Goal: Information Seeking & Learning: Learn about a topic

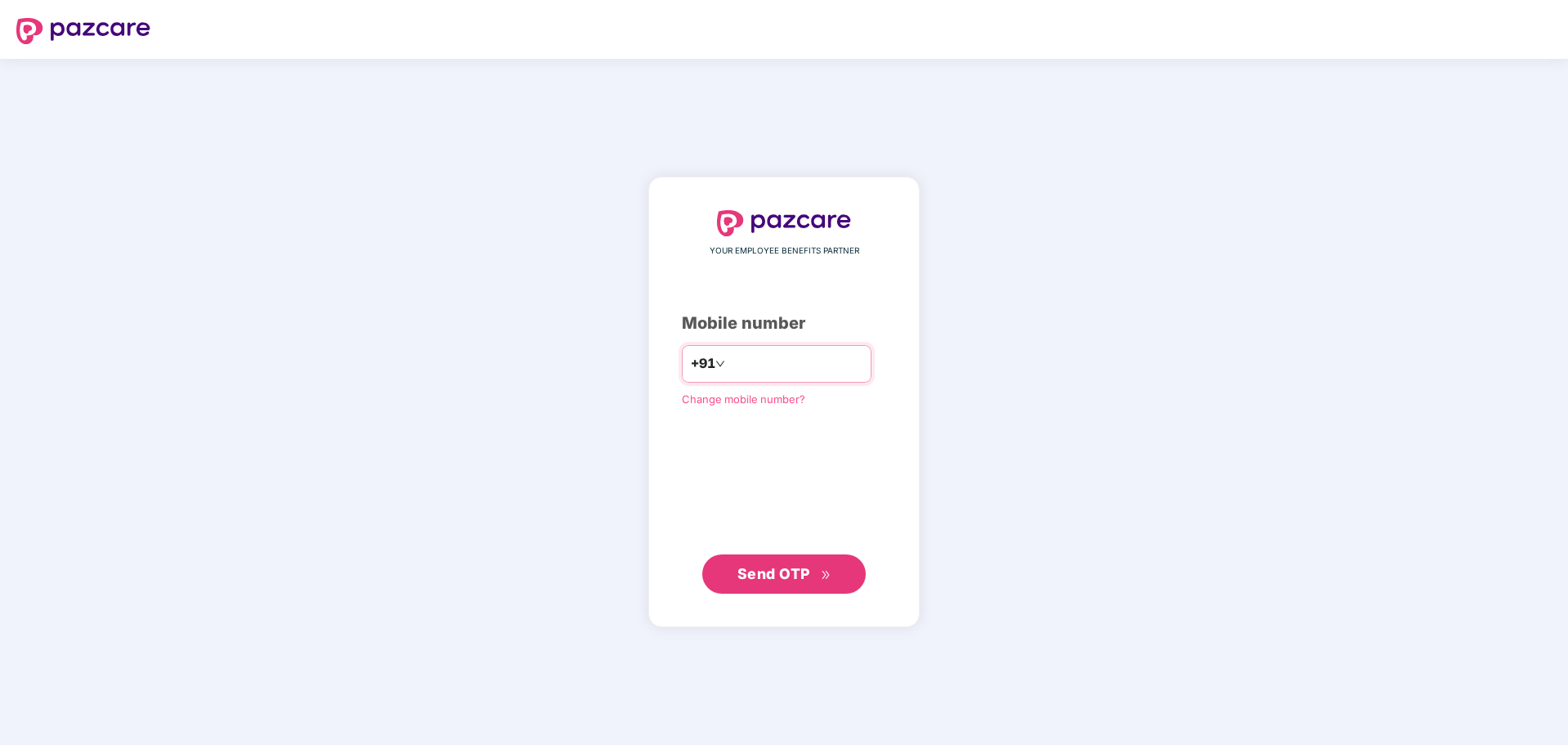
type input "**********"
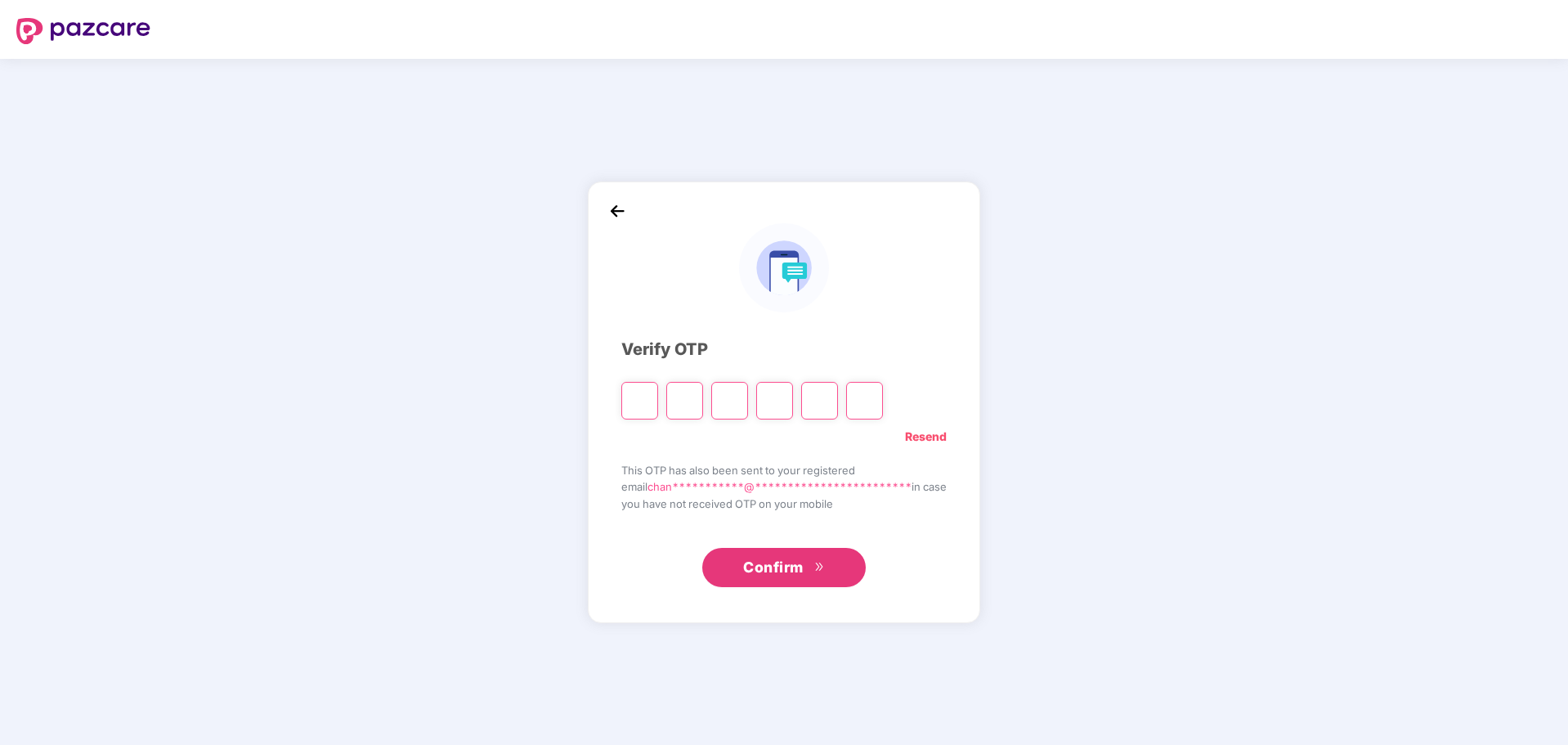
type input "*"
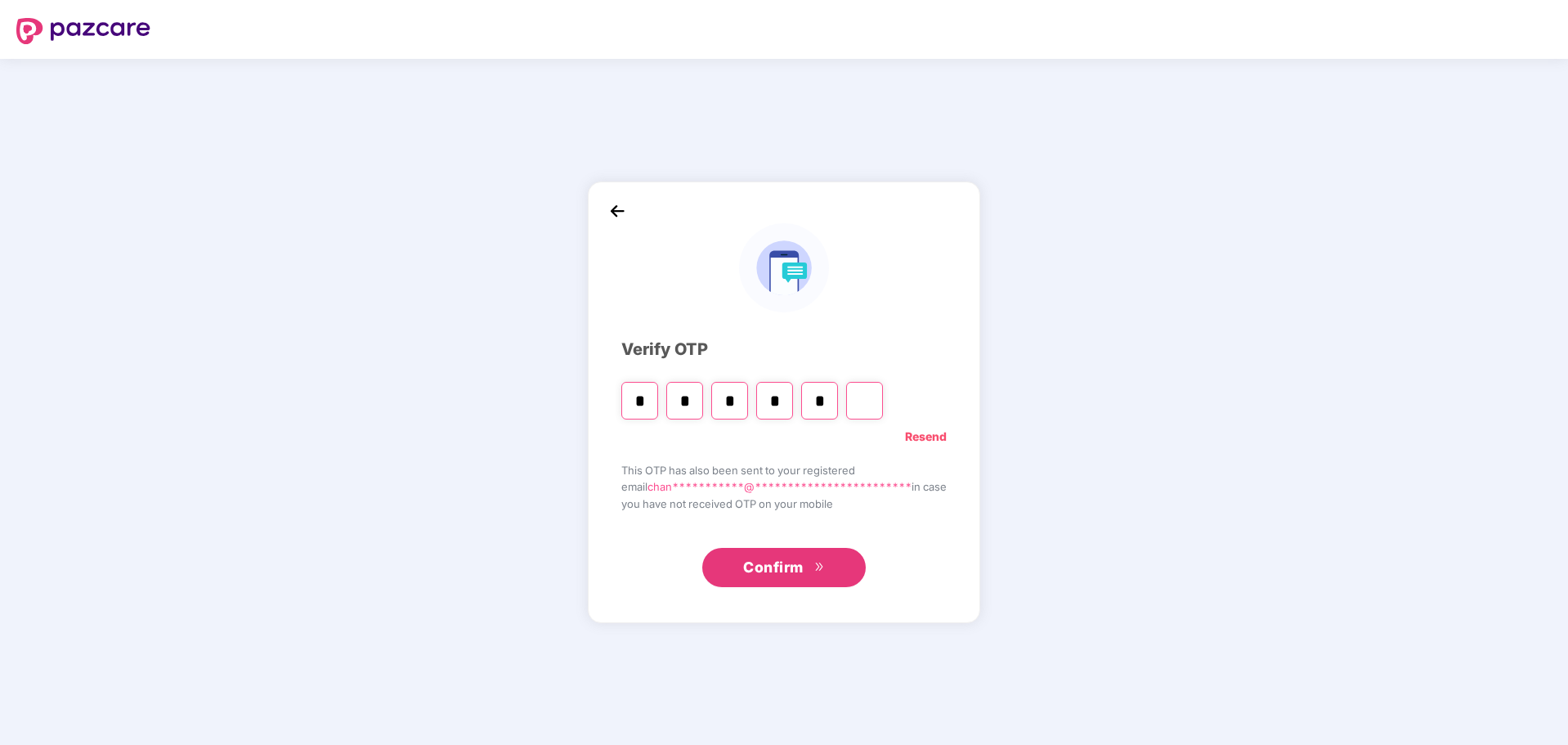
type input "*"
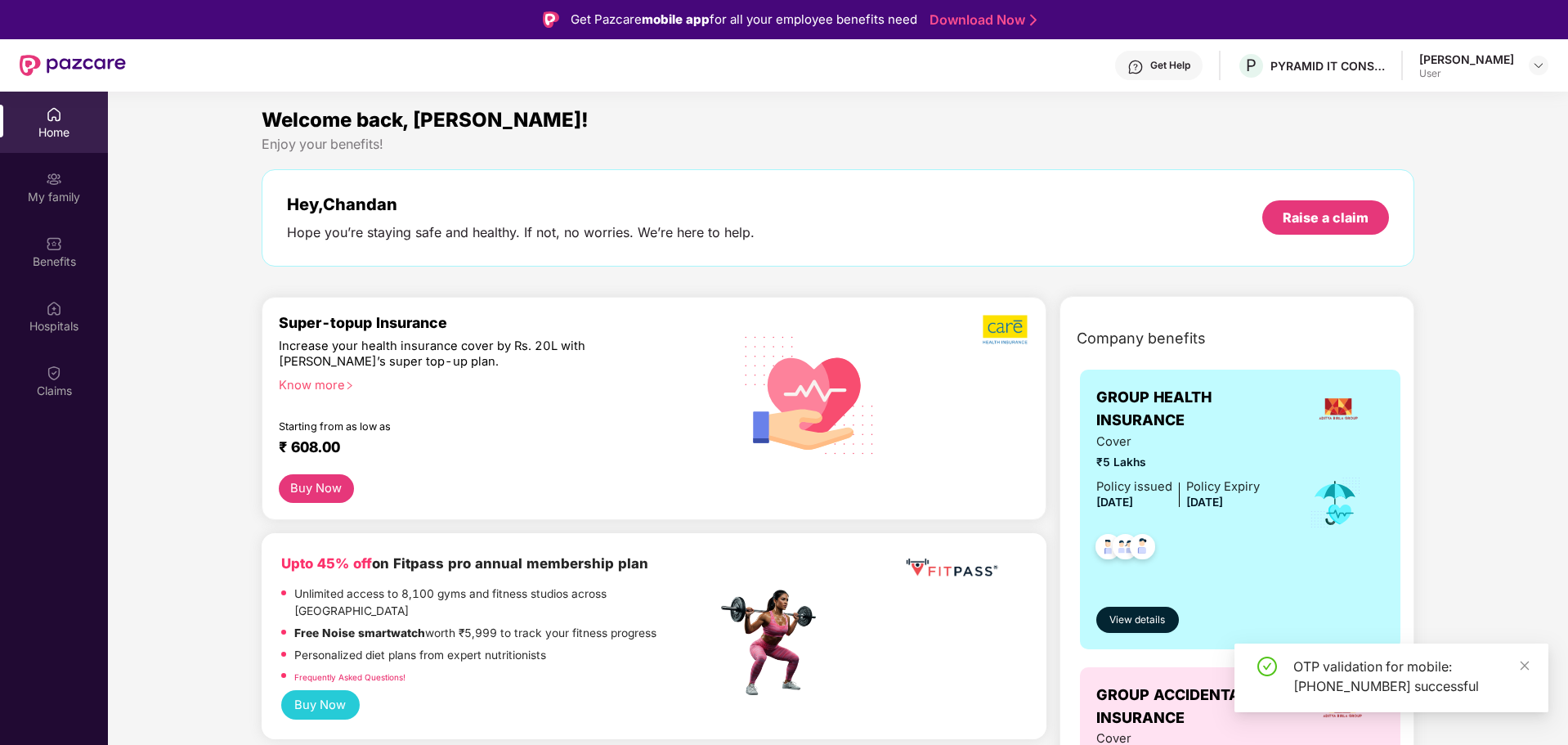
click at [337, 381] on div "Know more" at bounding box center [493, 383] width 428 height 11
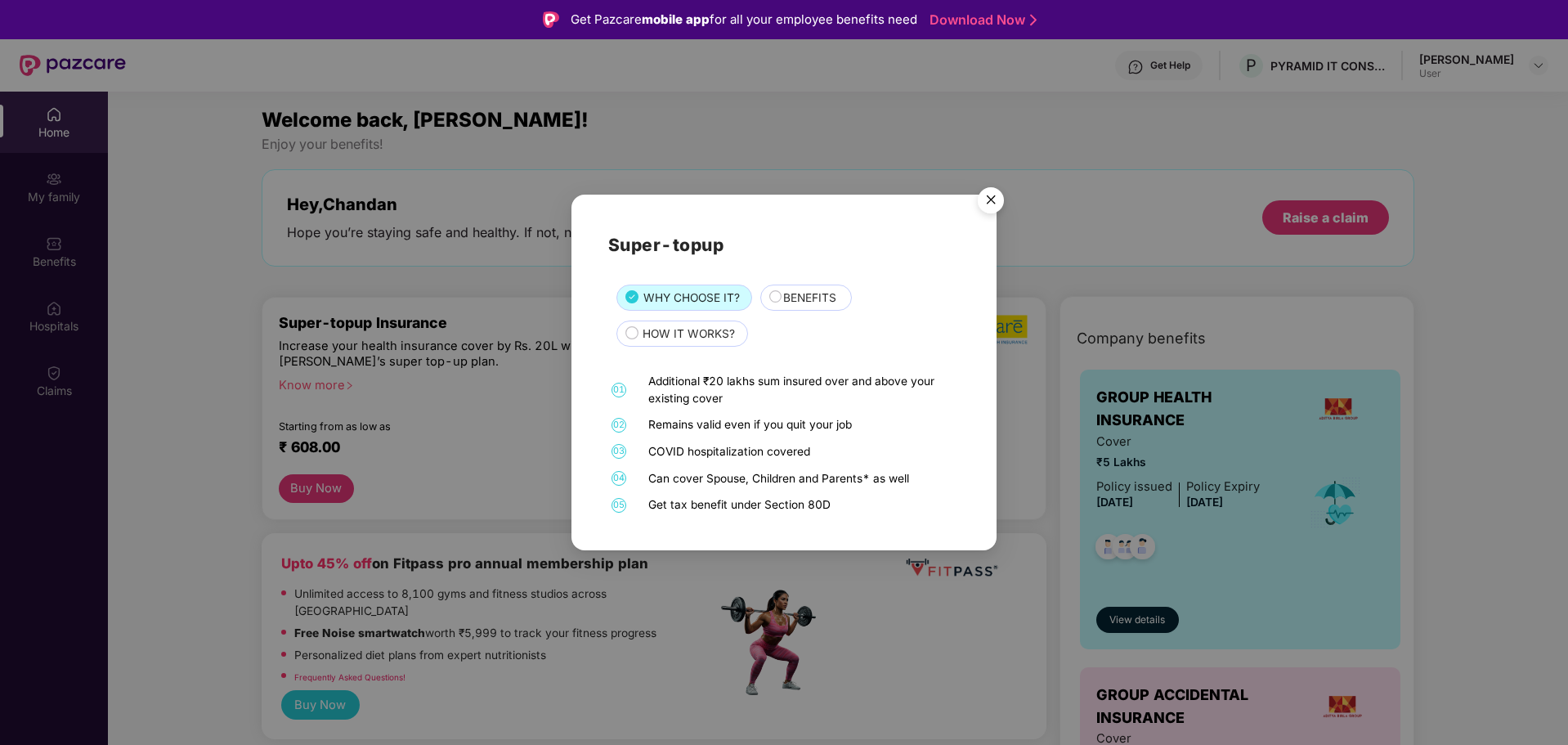
click at [995, 194] on img "Close" at bounding box center [991, 203] width 46 height 46
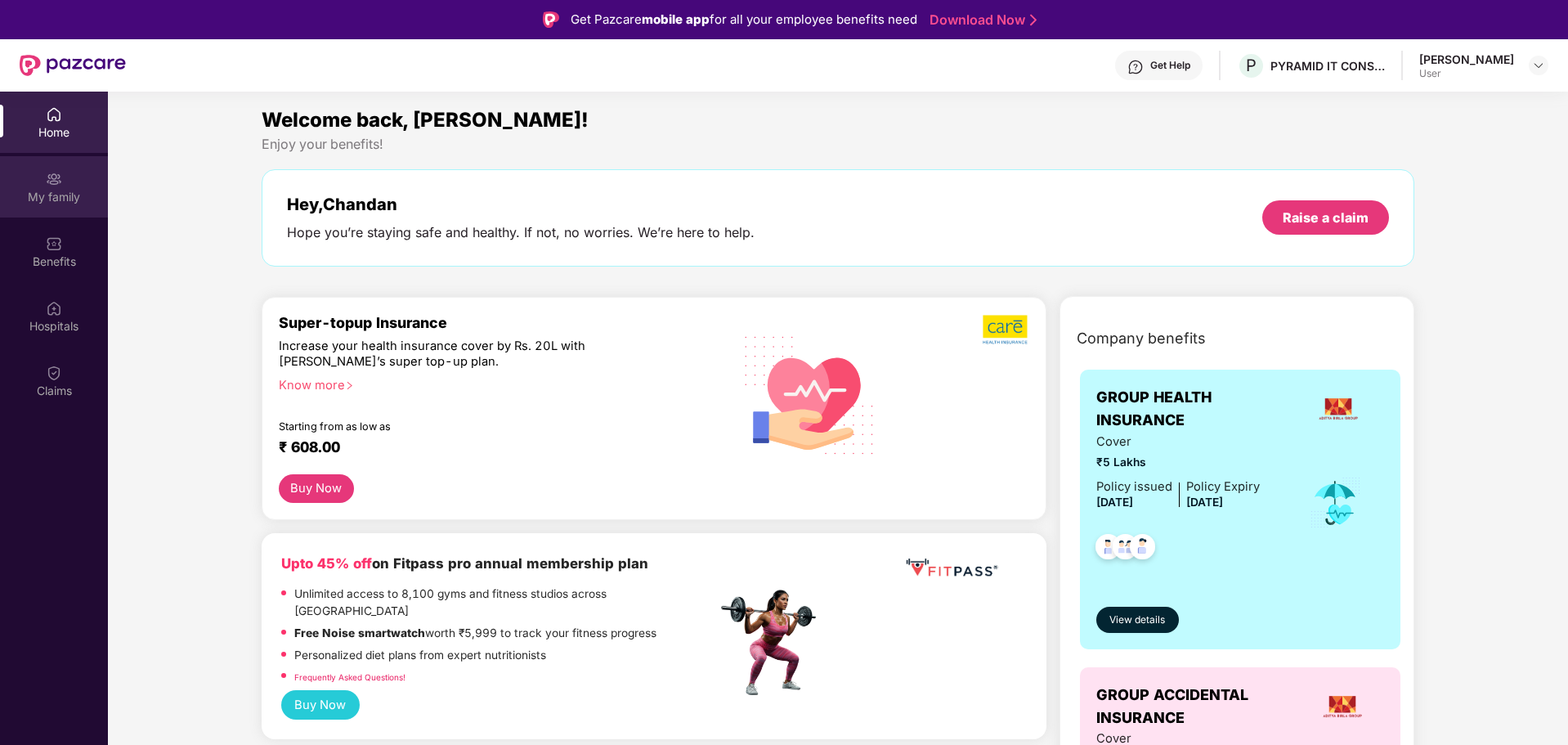
click at [67, 192] on div "My family" at bounding box center [54, 196] width 108 height 16
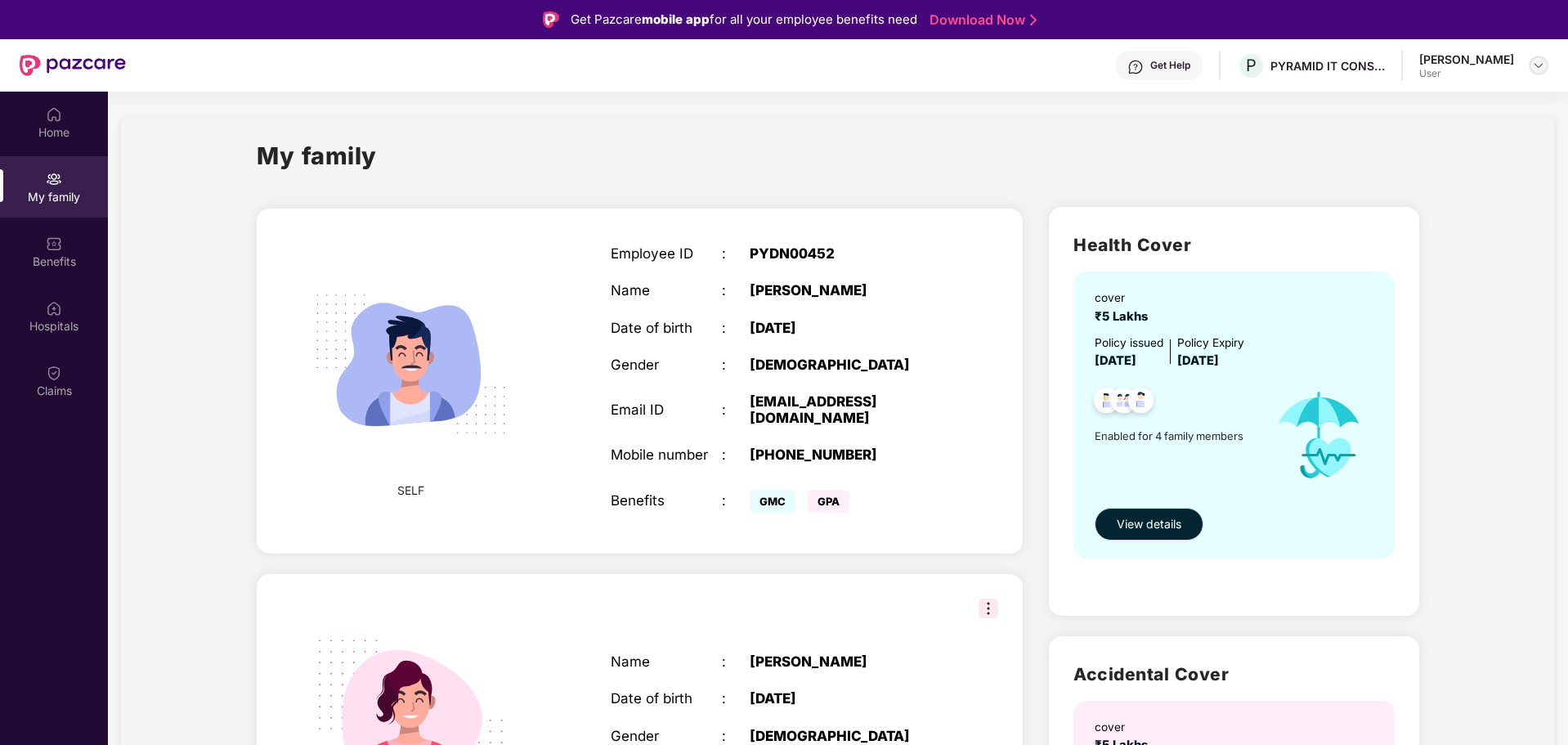
click at [1532, 69] on img at bounding box center [1538, 65] width 13 height 13
click at [1128, 182] on div "My family" at bounding box center [838, 166] width 1163 height 56
click at [1169, 512] on button "View details" at bounding box center [1149, 523] width 109 height 32
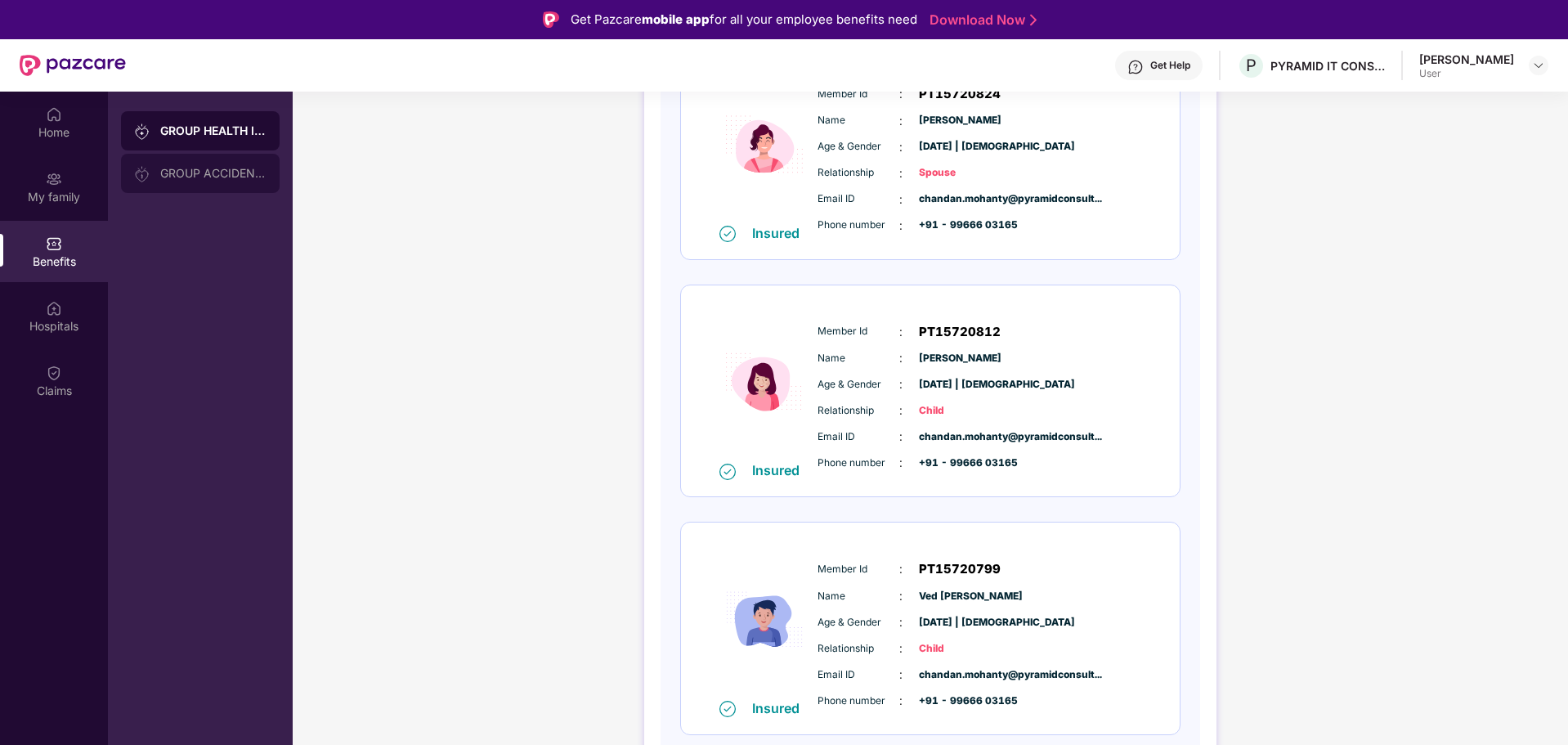
click at [229, 178] on div "GROUP ACCIDENTAL INSURANCE" at bounding box center [213, 172] width 106 height 13
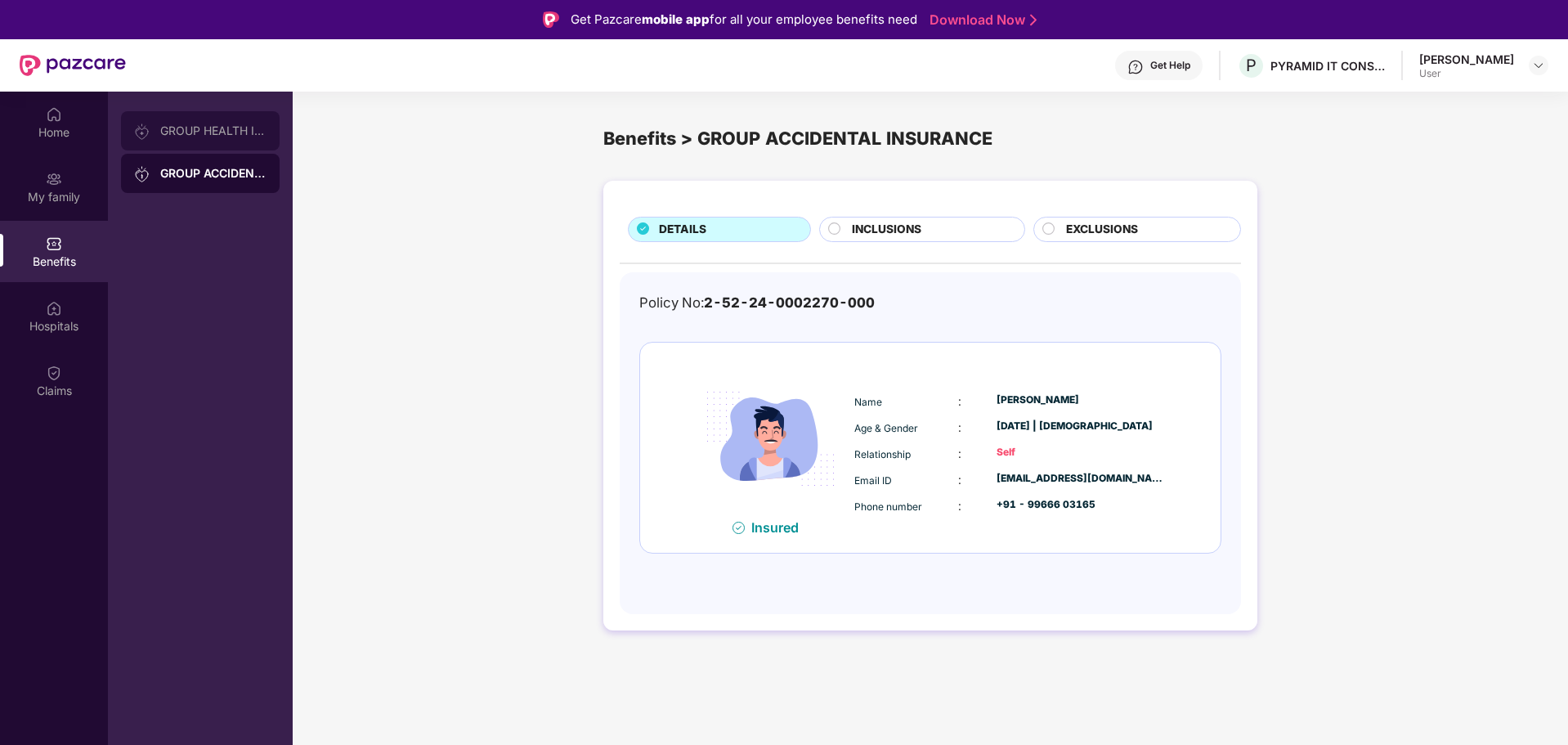
click at [239, 127] on div "GROUP HEALTH INSURANCE" at bounding box center [213, 130] width 106 height 13
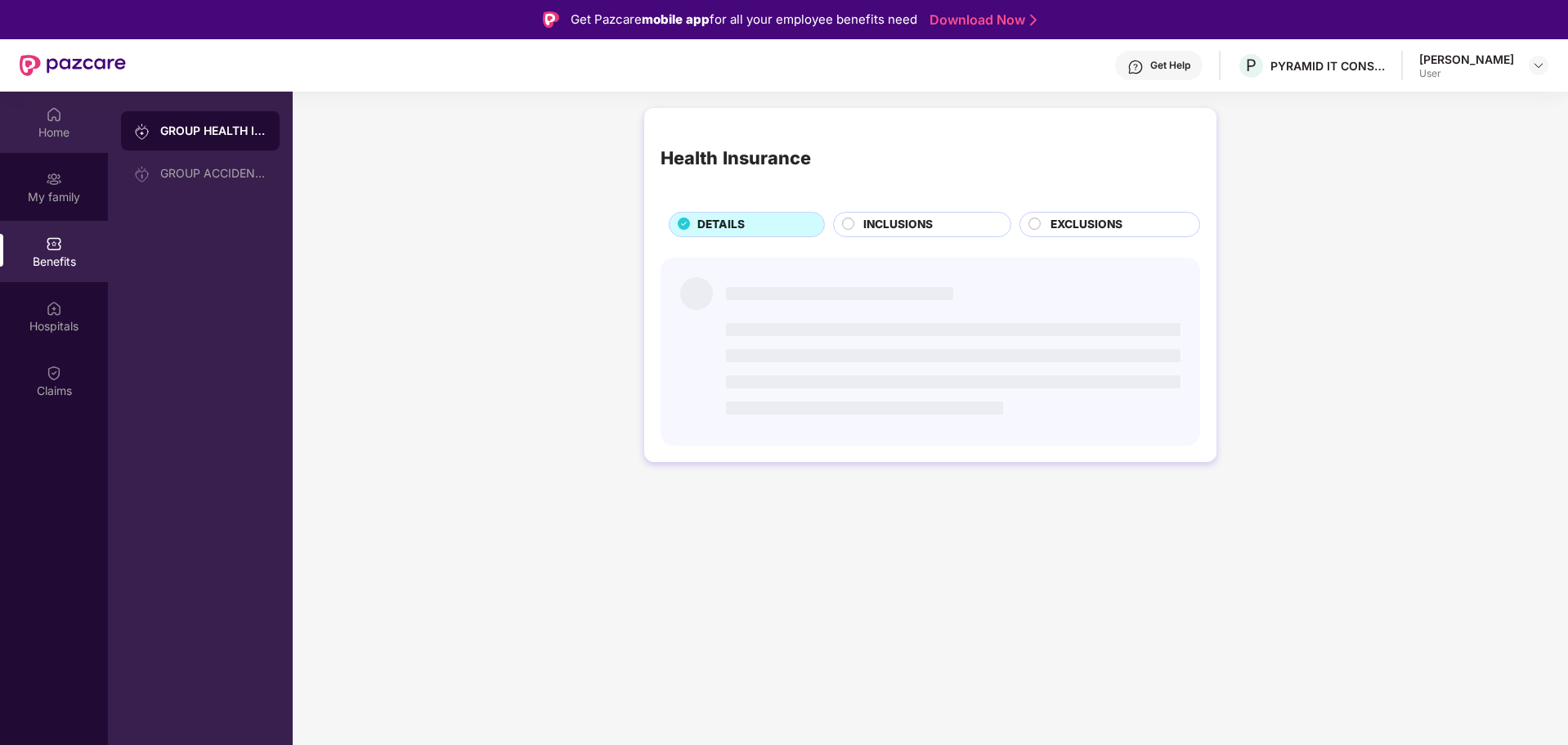
click at [48, 127] on div "Home" at bounding box center [54, 132] width 108 height 16
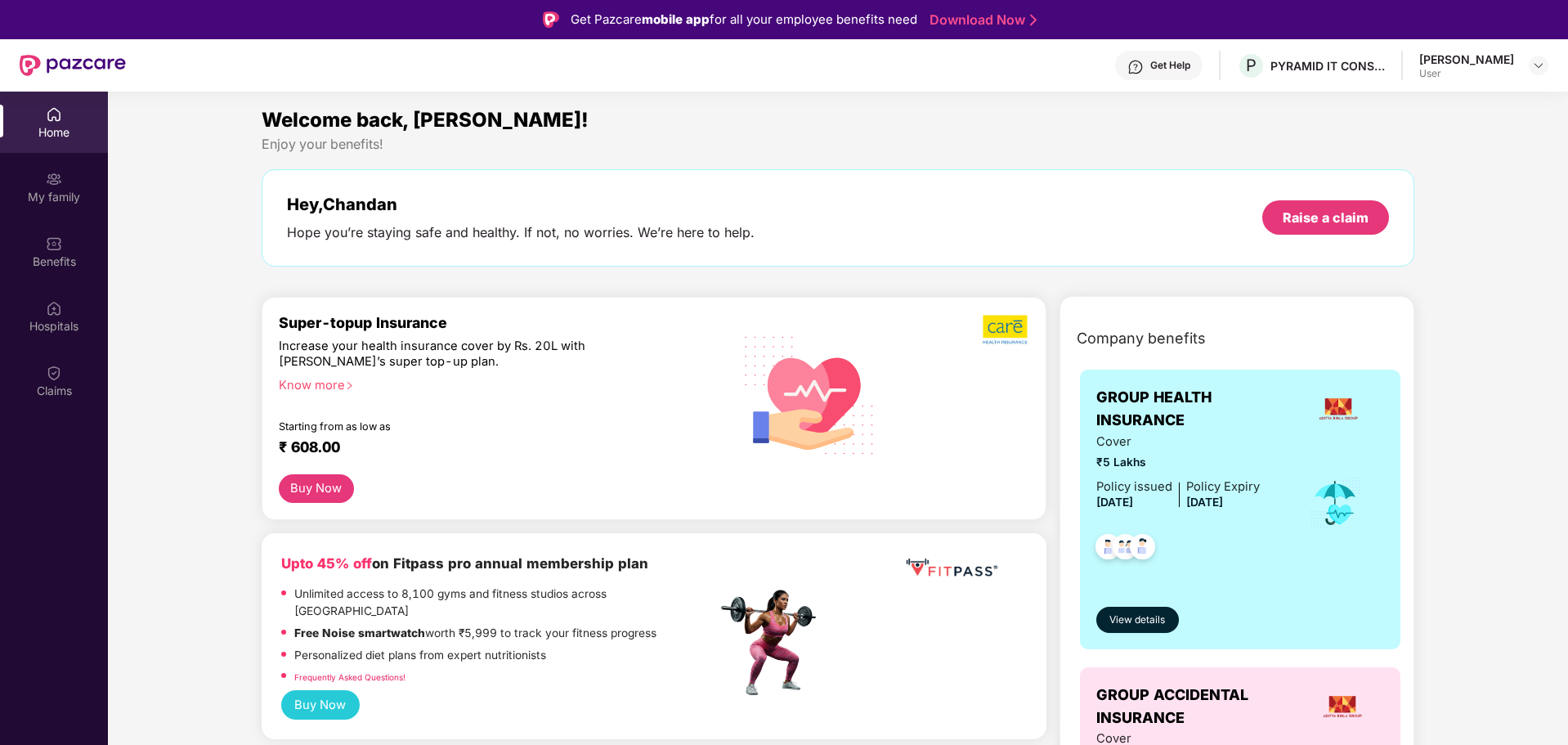
click at [318, 483] on button "Buy Now" at bounding box center [316, 488] width 76 height 29
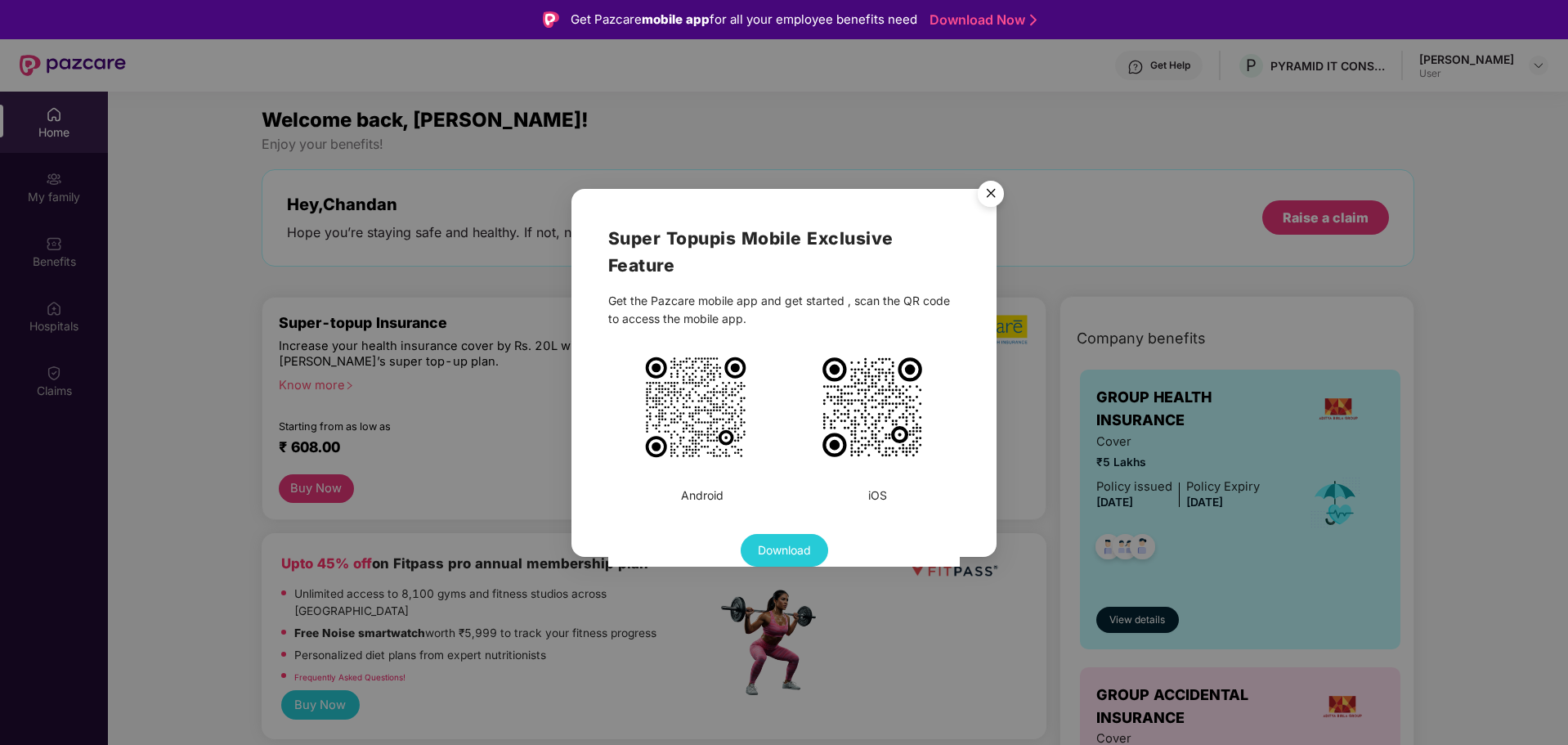
click at [997, 197] on img "Close" at bounding box center [991, 196] width 46 height 46
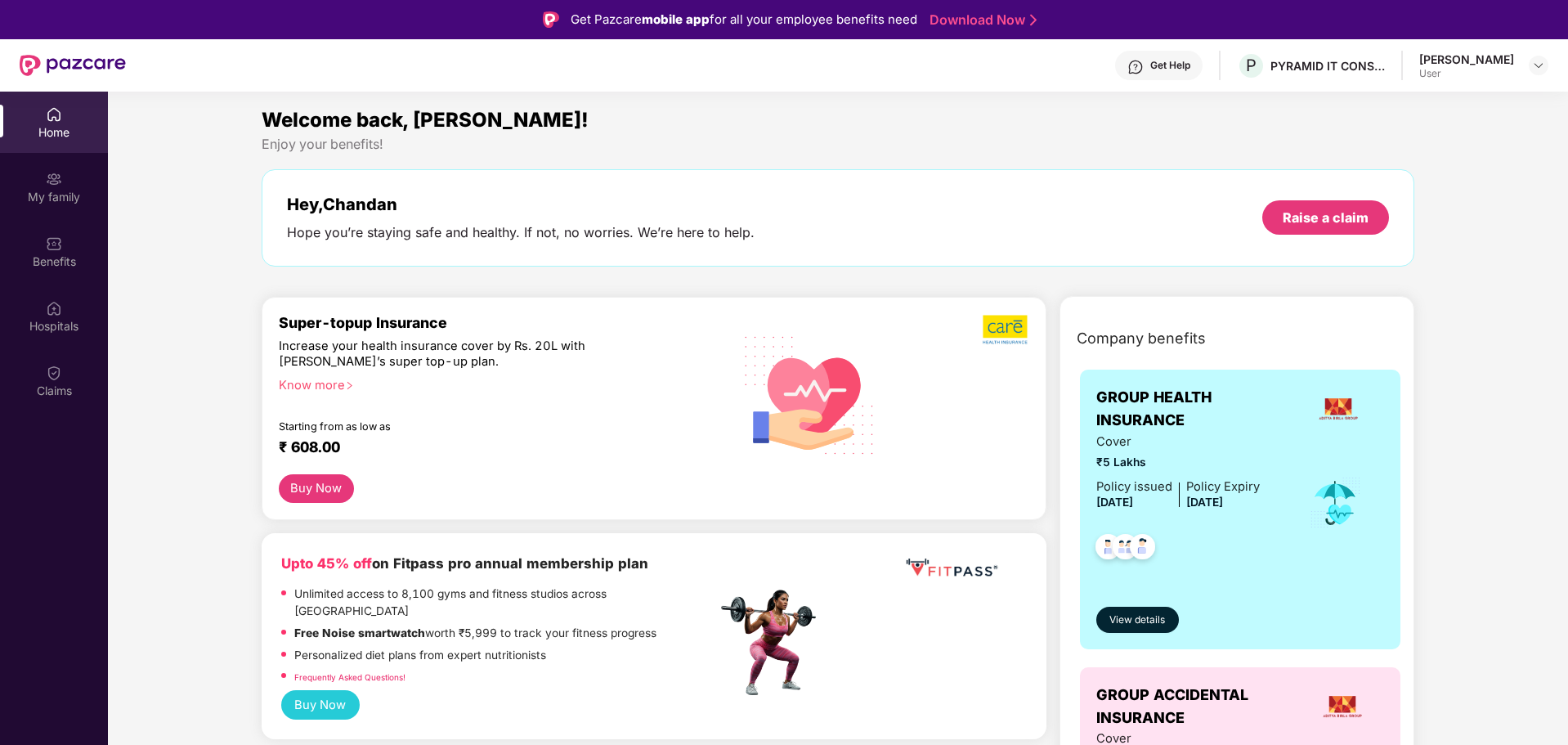
click at [683, 439] on div "₹ 608.00" at bounding box center [490, 448] width 422 height 20
